Goal: Task Accomplishment & Management: Use online tool/utility

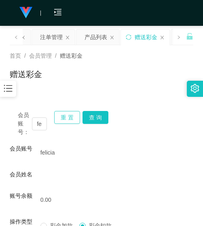
scroll to position [12, 0]
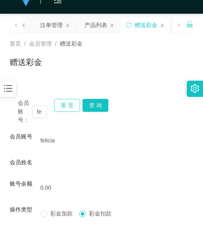
click at [74, 100] on button "重 置" at bounding box center [67, 105] width 26 height 13
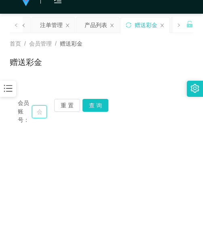
click at [38, 116] on input "text" at bounding box center [39, 112] width 15 height 13
paste input "Yvesyeoh8802"
type input "Yvesyeoh8802"
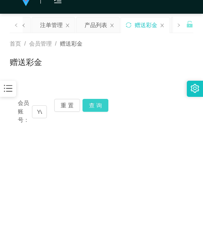
drag, startPoint x: 113, startPoint y: 105, endPoint x: 106, endPoint y: 106, distance: 6.5
click at [111, 106] on div "会员账号： Yvesyeoh8802 重 置 查 询" at bounding box center [102, 111] width 184 height 25
click at [103, 106] on button "查 询" at bounding box center [95, 105] width 26 height 13
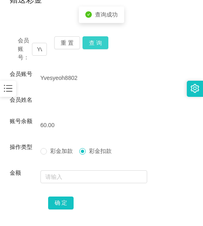
scroll to position [133, 0]
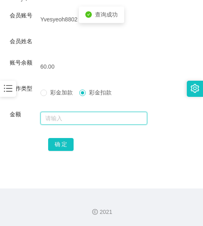
click at [83, 115] on input "text" at bounding box center [93, 118] width 107 height 13
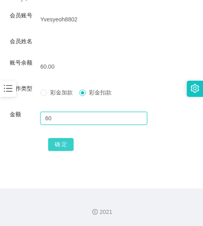
type input "60"
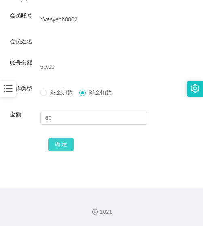
click at [67, 142] on button "确 定" at bounding box center [61, 144] width 26 height 13
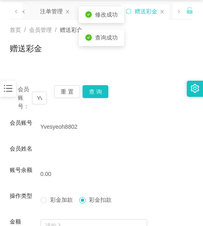
scroll to position [0, 0]
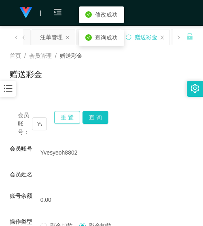
click at [62, 117] on button "重 置" at bounding box center [67, 117] width 26 height 13
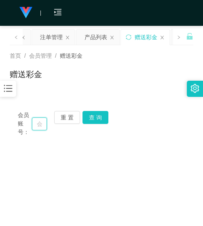
drag, startPoint x: 40, startPoint y: 125, endPoint x: 44, endPoint y: 123, distance: 4.9
click at [40, 125] on input "text" at bounding box center [39, 124] width 15 height 13
paste input "Yvesyeoh8802"
type input "Yvesyeoh8802"
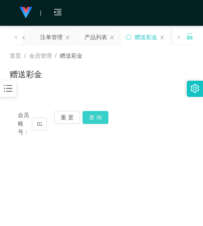
click at [88, 116] on button "查 询" at bounding box center [95, 117] width 26 height 13
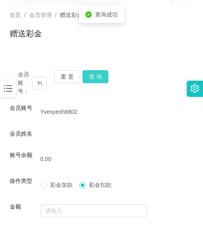
scroll to position [81, 0]
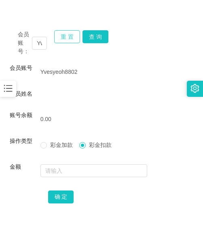
click at [68, 41] on button "重 置" at bounding box center [67, 36] width 26 height 13
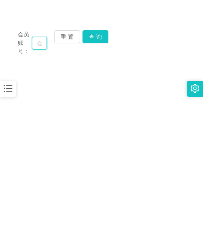
click at [37, 44] on input "text" at bounding box center [39, 43] width 15 height 13
paste input "Qian123"
type input "Qian123"
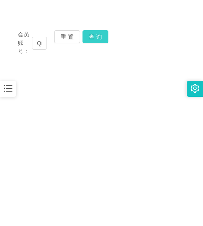
click at [83, 40] on button "查 询" at bounding box center [95, 36] width 26 height 13
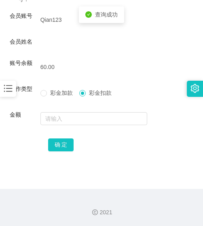
scroll to position [133, 0]
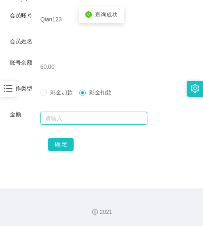
click at [80, 121] on input "text" at bounding box center [93, 118] width 107 height 13
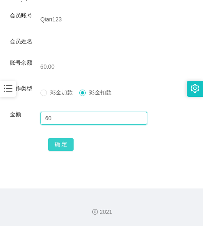
type input "60"
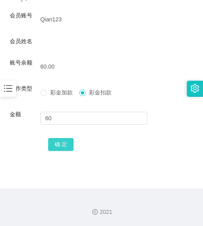
click at [68, 144] on button "确 定" at bounding box center [61, 144] width 26 height 13
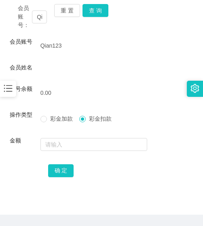
scroll to position [93, 0]
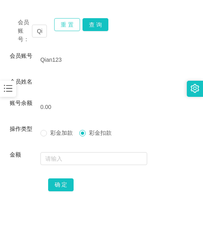
click at [74, 27] on button "重 置" at bounding box center [67, 24] width 26 height 13
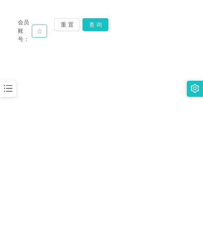
drag, startPoint x: 39, startPoint y: 36, endPoint x: 48, endPoint y: 31, distance: 9.8
click at [39, 35] on input "text" at bounding box center [39, 31] width 15 height 13
paste input "hwee7782"
type input "hwee7782"
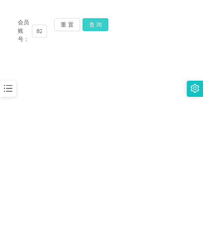
scroll to position [0, 0]
click at [98, 24] on button "查 询" at bounding box center [95, 24] width 26 height 13
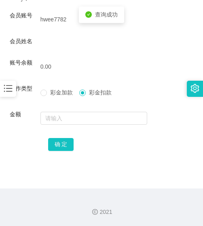
scroll to position [93, 0]
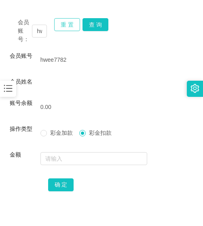
drag, startPoint x: 72, startPoint y: 23, endPoint x: 64, endPoint y: 31, distance: 10.3
click at [71, 24] on button "重 置" at bounding box center [67, 24] width 26 height 13
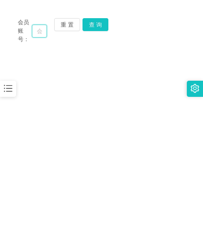
click at [38, 37] on input "text" at bounding box center [39, 31] width 15 height 13
paste input "ababy"
type input "ababy"
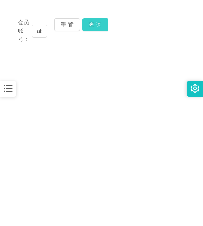
click at [86, 27] on button "查 询" at bounding box center [95, 24] width 26 height 13
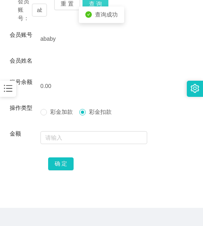
scroll to position [133, 0]
